Goal: Task Accomplishment & Management: Use online tool/utility

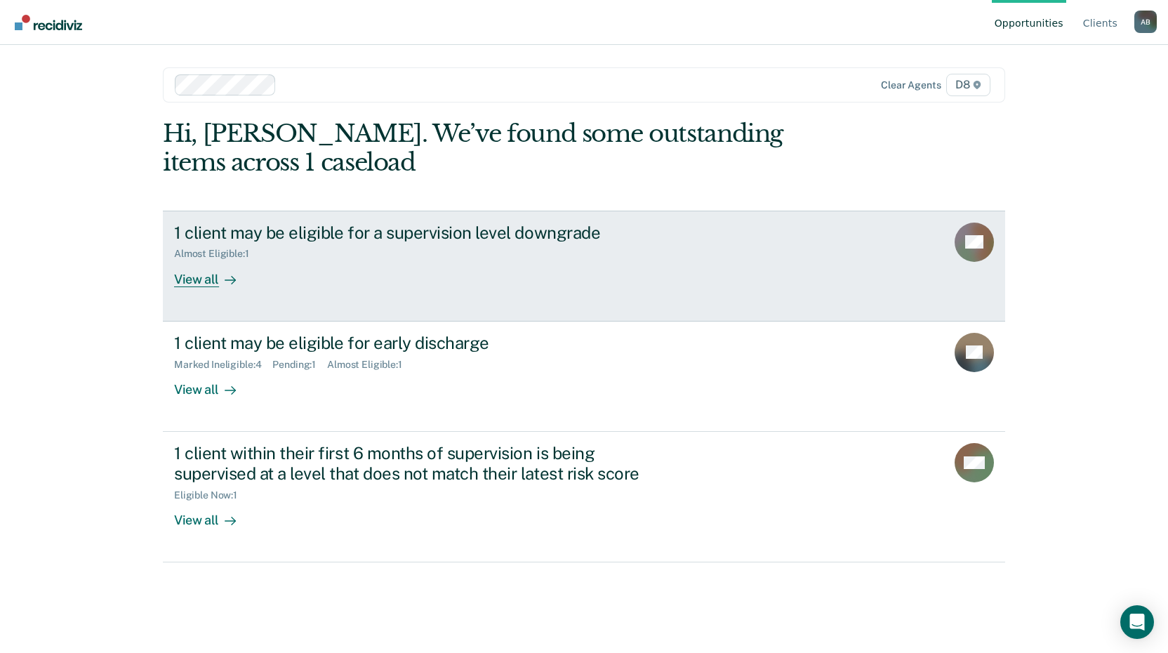
click at [205, 277] on div "View all" at bounding box center [213, 273] width 79 height 27
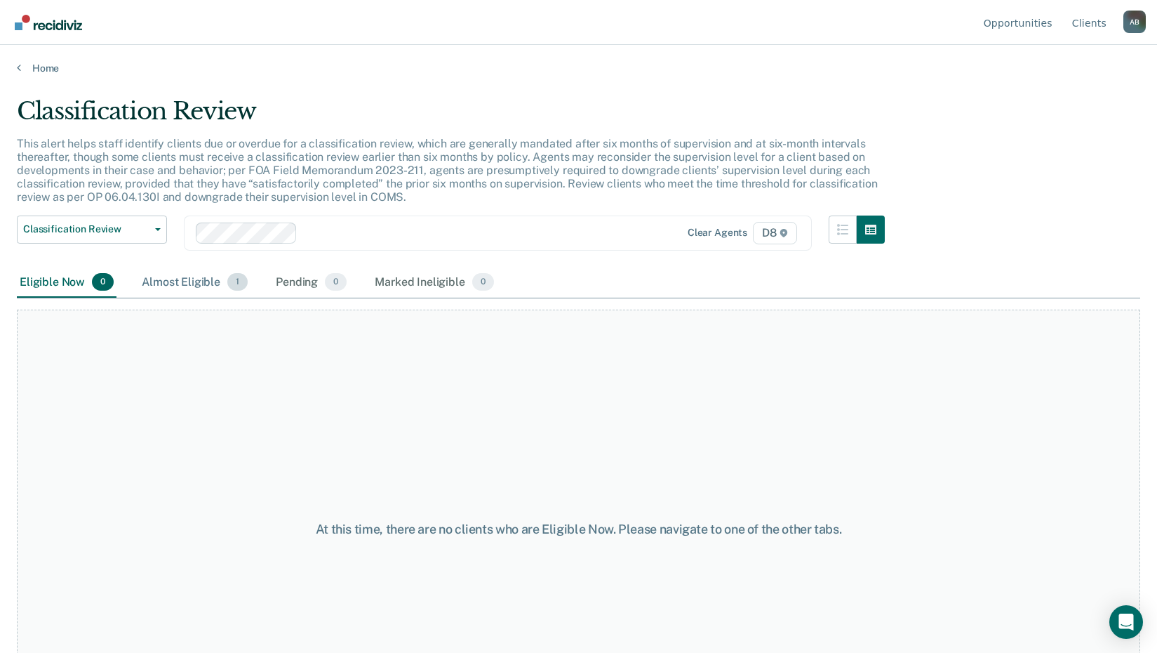
click at [199, 279] on div "Almost Eligible 1" at bounding box center [195, 282] width 112 height 31
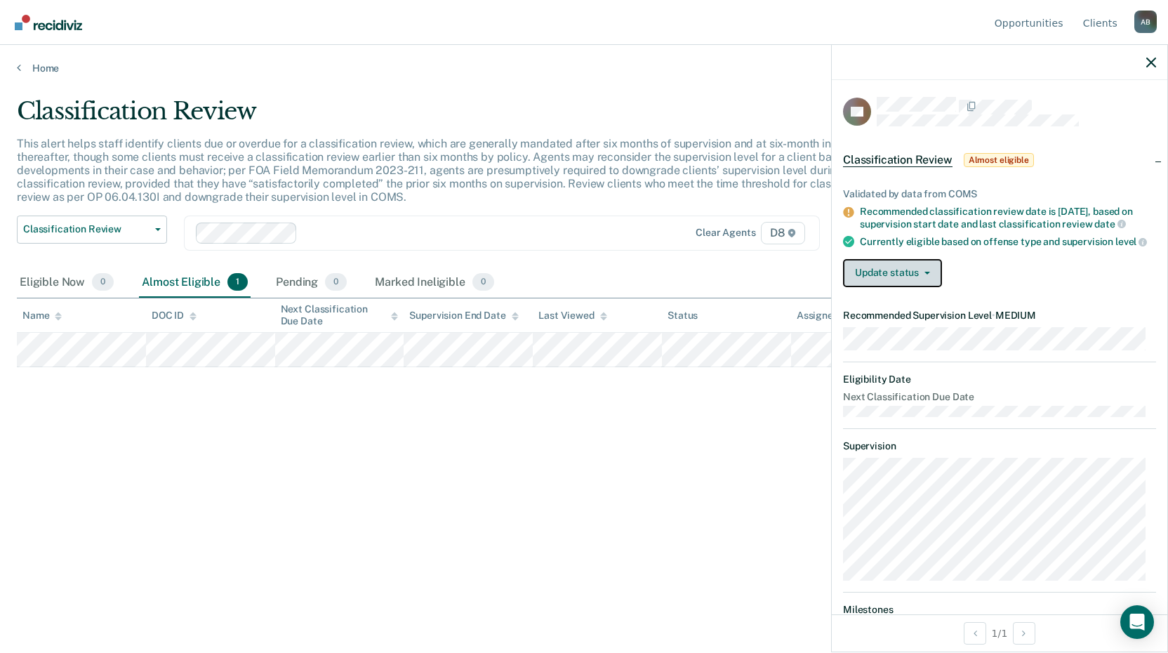
click at [877, 286] on button "Update status" at bounding box center [892, 273] width 99 height 28
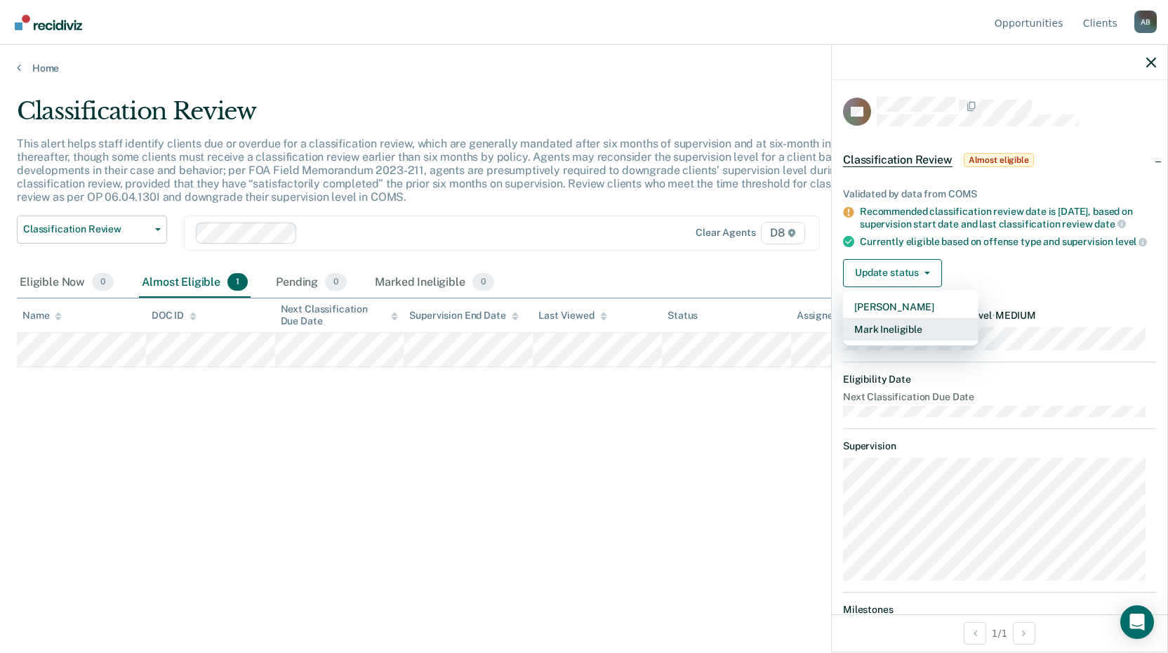
click at [859, 339] on button "Mark Ineligible" at bounding box center [910, 329] width 135 height 22
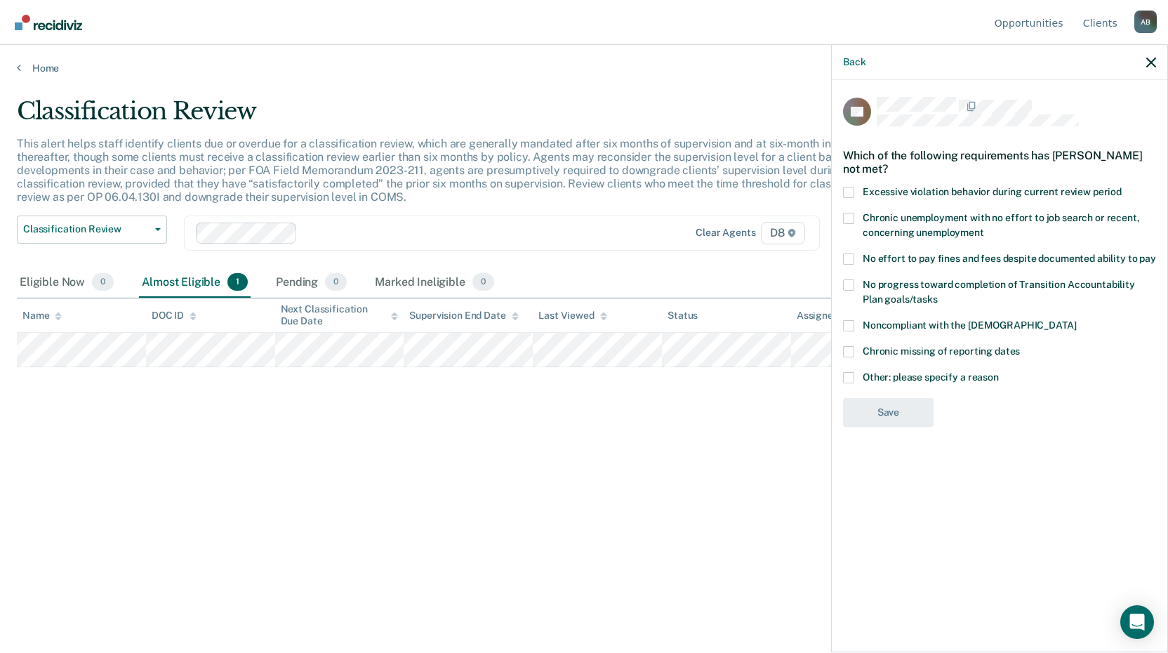
click at [845, 376] on span at bounding box center [848, 377] width 11 height 11
click at [999, 372] on input "Other: please specify a reason" at bounding box center [999, 372] width 0 height 0
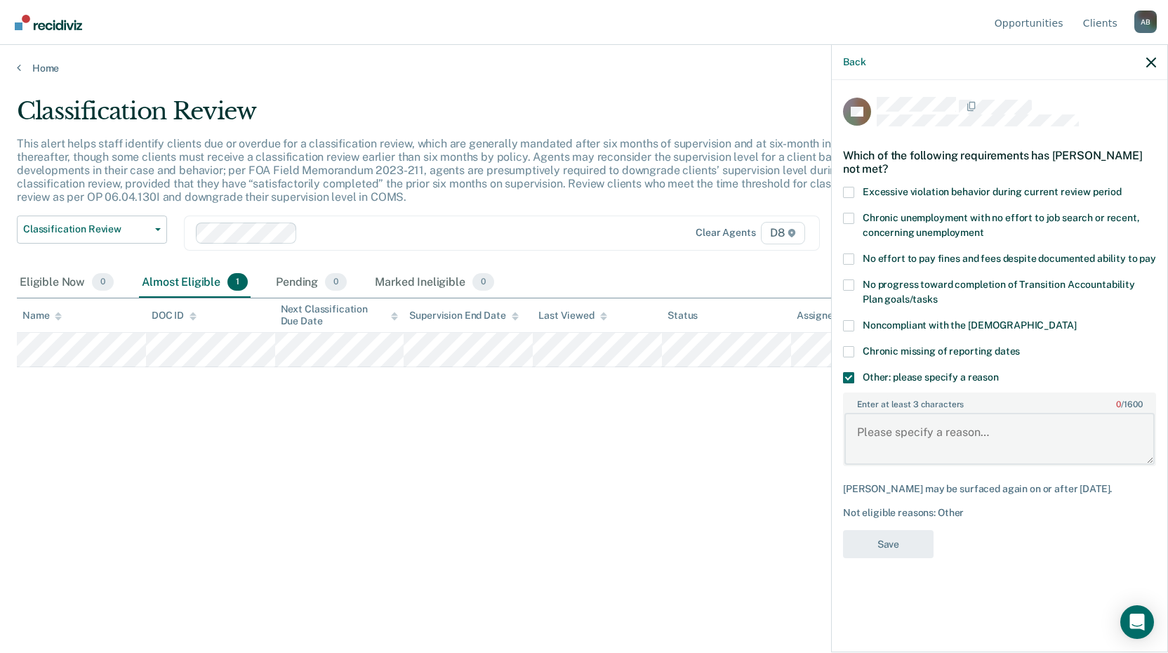
click at [882, 433] on textarea "Enter at least 3 characters 0 / 1600" at bounding box center [999, 439] width 310 height 52
type textarea "Local policy - SSSPP MAX"
click at [894, 541] on button "Save" at bounding box center [888, 544] width 91 height 29
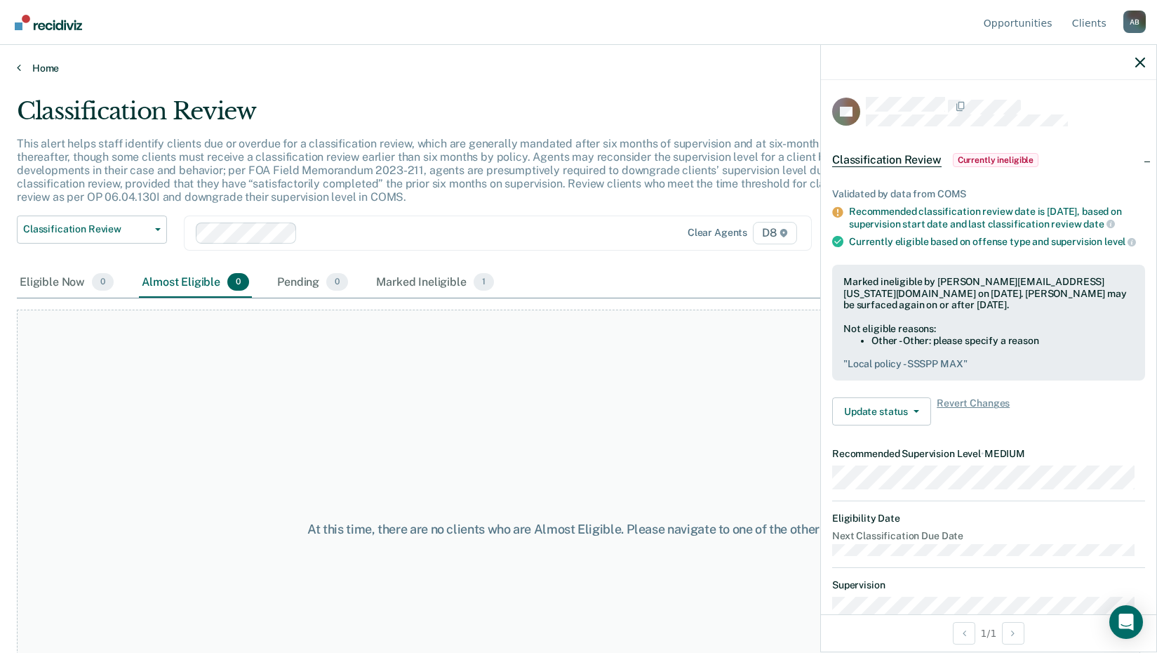
click at [41, 66] on link "Home" at bounding box center [579, 68] width 1124 height 13
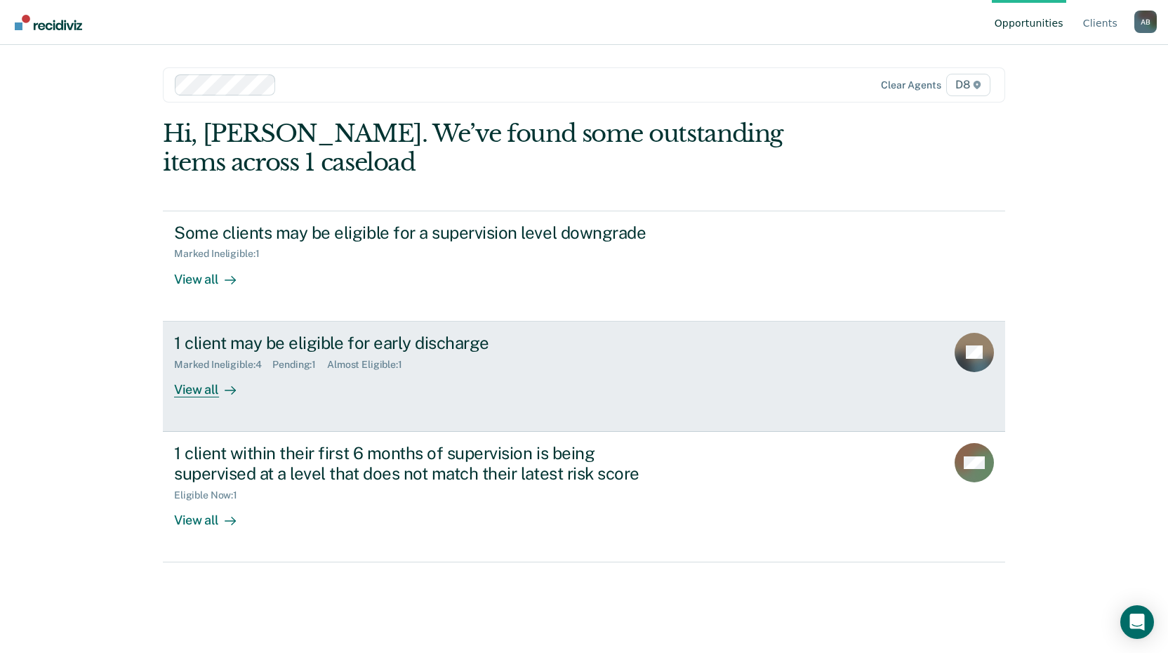
click at [205, 392] on div "View all" at bounding box center [213, 383] width 79 height 27
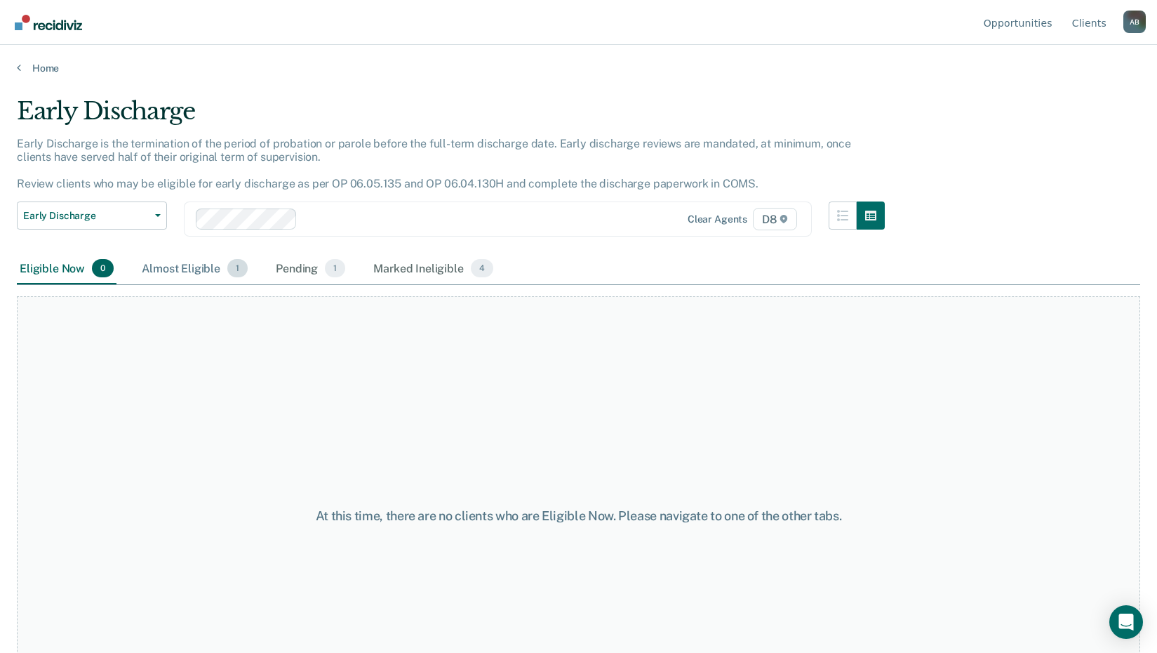
click at [178, 270] on div "Almost Eligible 1" at bounding box center [195, 268] width 112 height 31
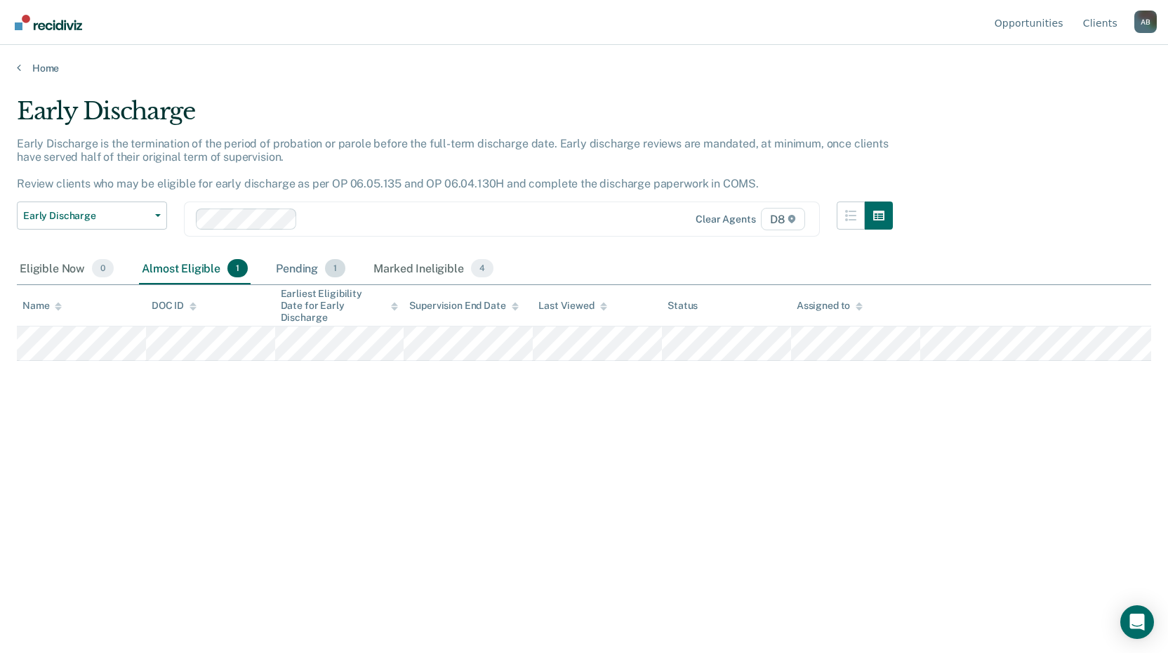
click at [305, 265] on div "Pending 1" at bounding box center [310, 268] width 75 height 31
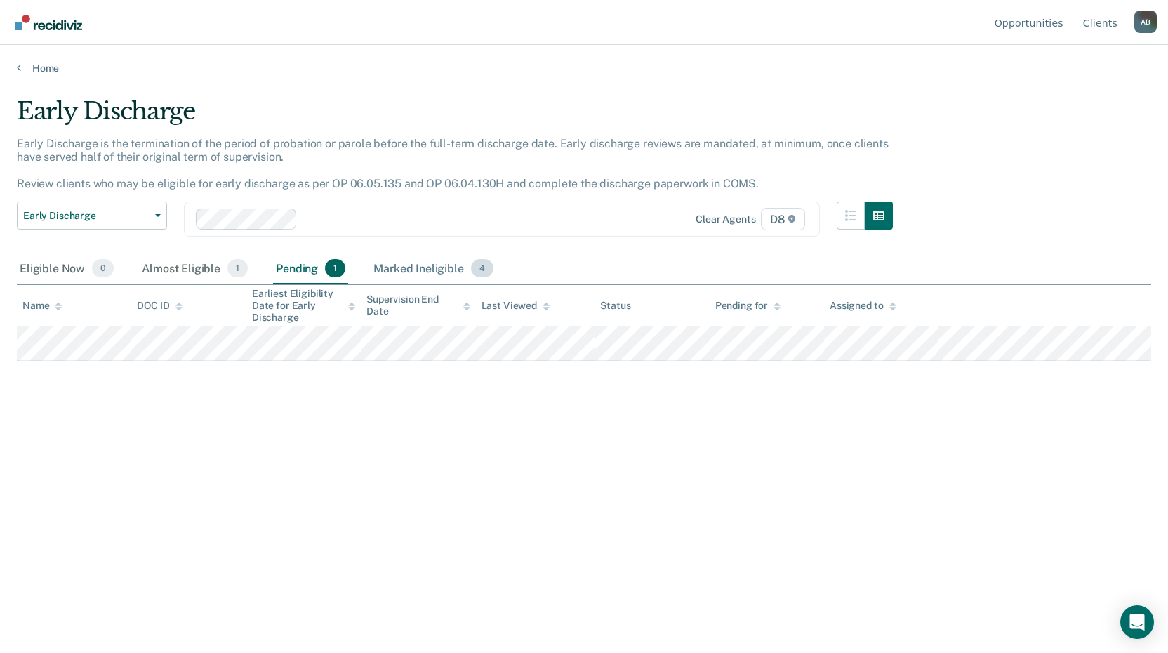
click at [432, 269] on div "Marked Ineligible 4" at bounding box center [434, 268] width 126 height 31
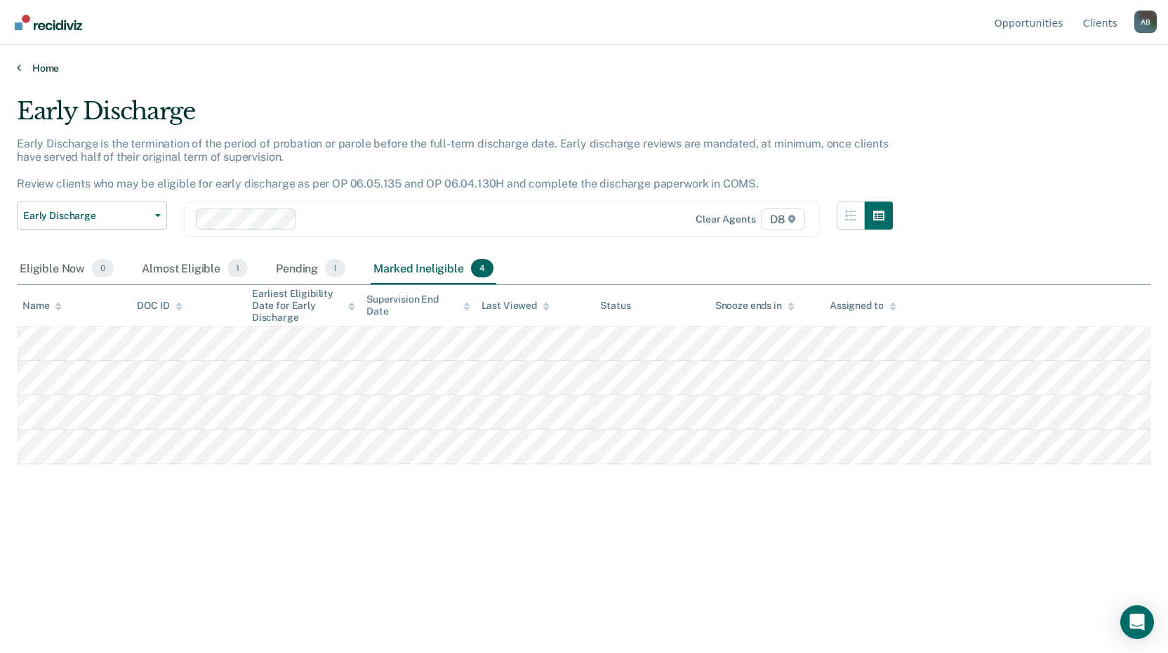
click at [41, 67] on link "Home" at bounding box center [584, 68] width 1134 height 13
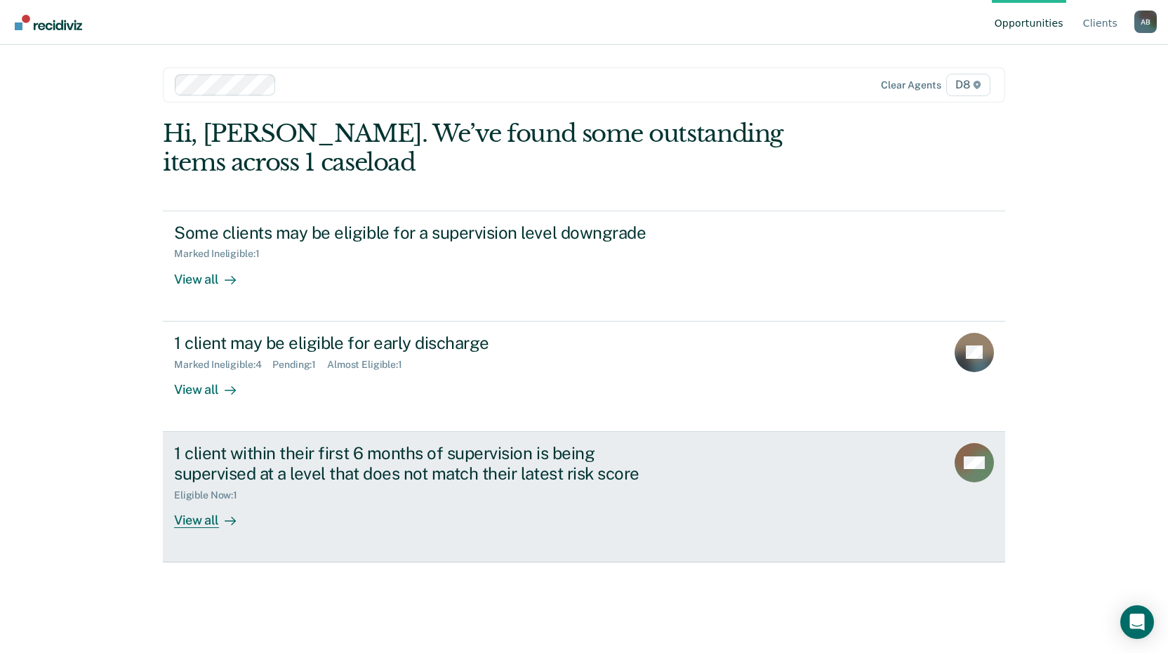
click at [198, 519] on div "View all" at bounding box center [213, 513] width 79 height 27
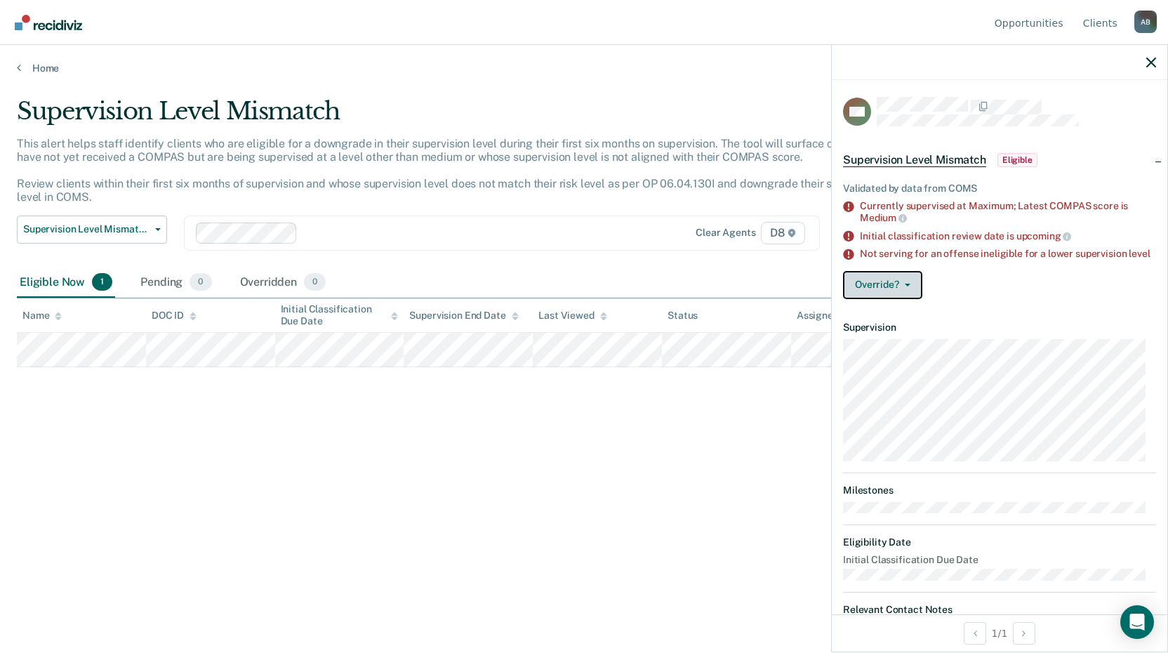
click at [876, 298] on button "Override?" at bounding box center [882, 285] width 79 height 28
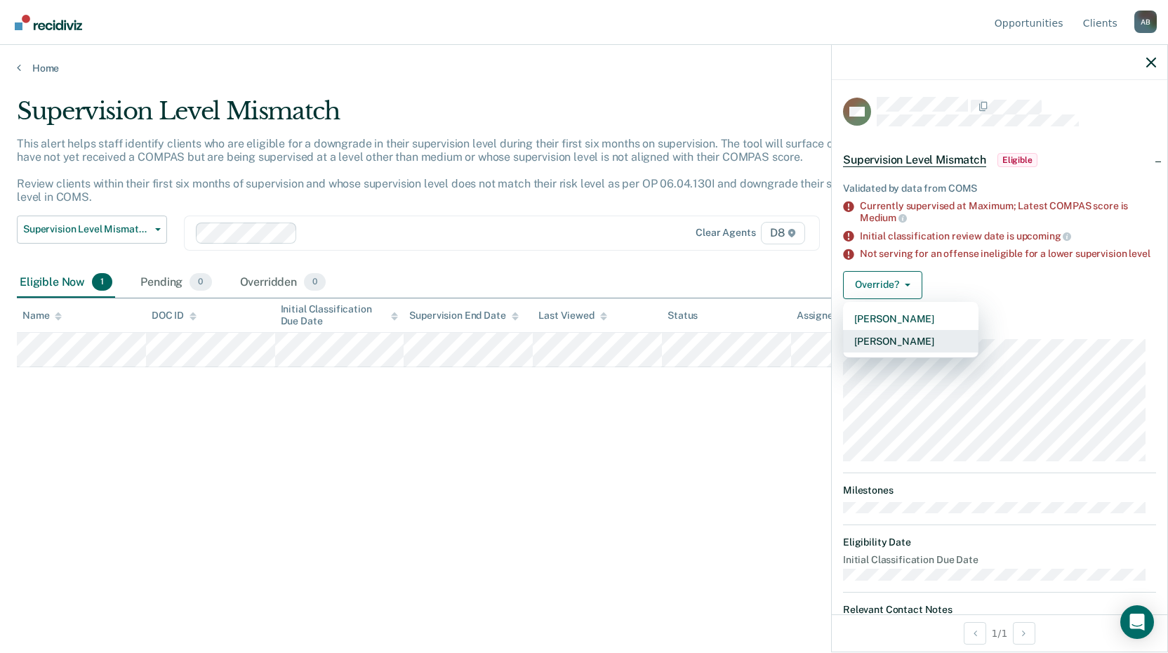
click at [869, 352] on button "[PERSON_NAME]" at bounding box center [910, 341] width 135 height 22
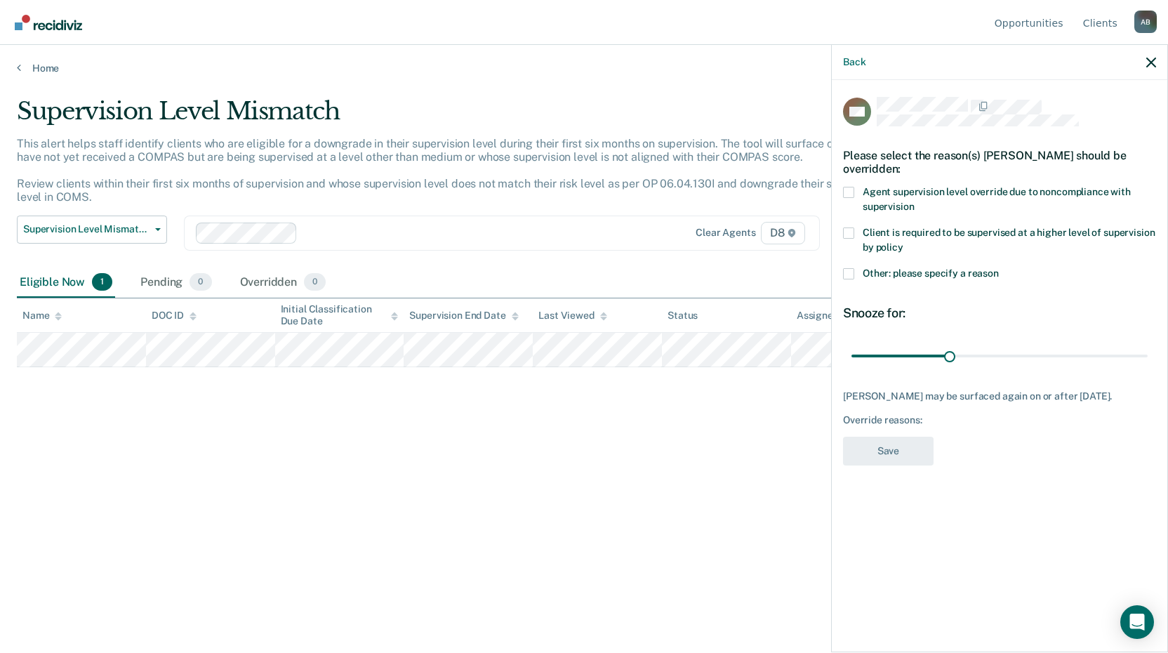
click at [848, 275] on span at bounding box center [848, 273] width 11 height 11
click at [999, 268] on input "Other: please specify a reason" at bounding box center [999, 268] width 0 height 0
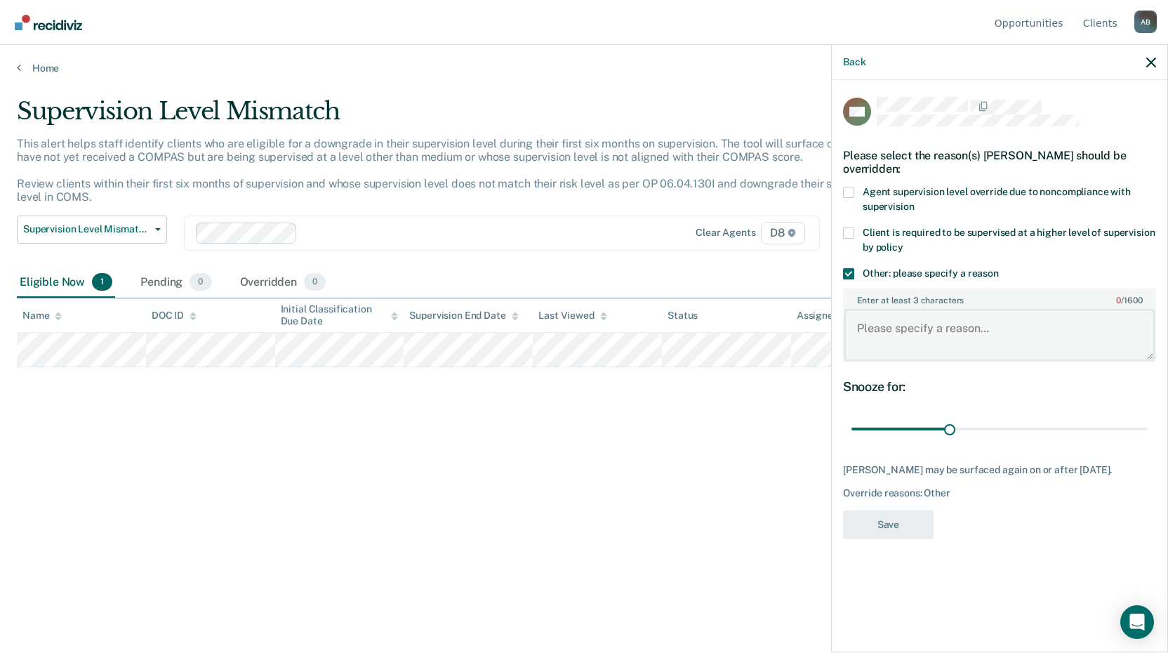
drag, startPoint x: 889, startPoint y: 329, endPoint x: 969, endPoint y: 325, distance: 80.1
click at [889, 330] on textarea "Enter at least 3 characters 0 / 1600" at bounding box center [999, 335] width 310 height 52
type textarea "Local court policy - SSSPP max"
click at [896, 532] on button "Save" at bounding box center [888, 524] width 91 height 29
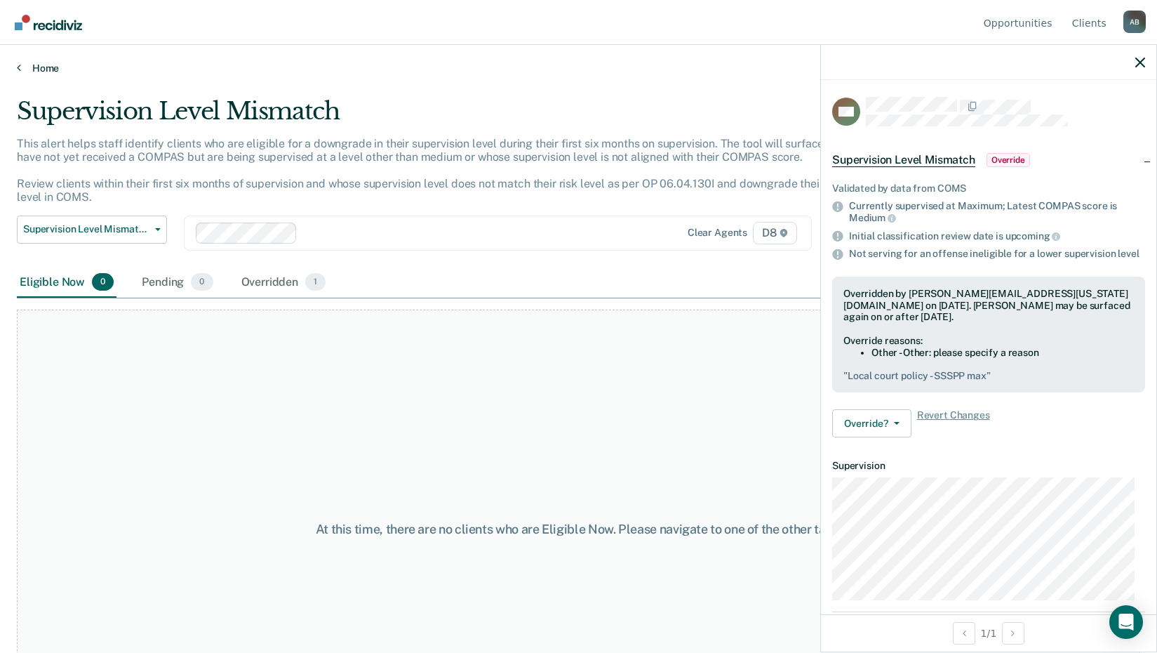
click at [48, 66] on link "Home" at bounding box center [579, 68] width 1124 height 13
